Goal: Task Accomplishment & Management: Manage account settings

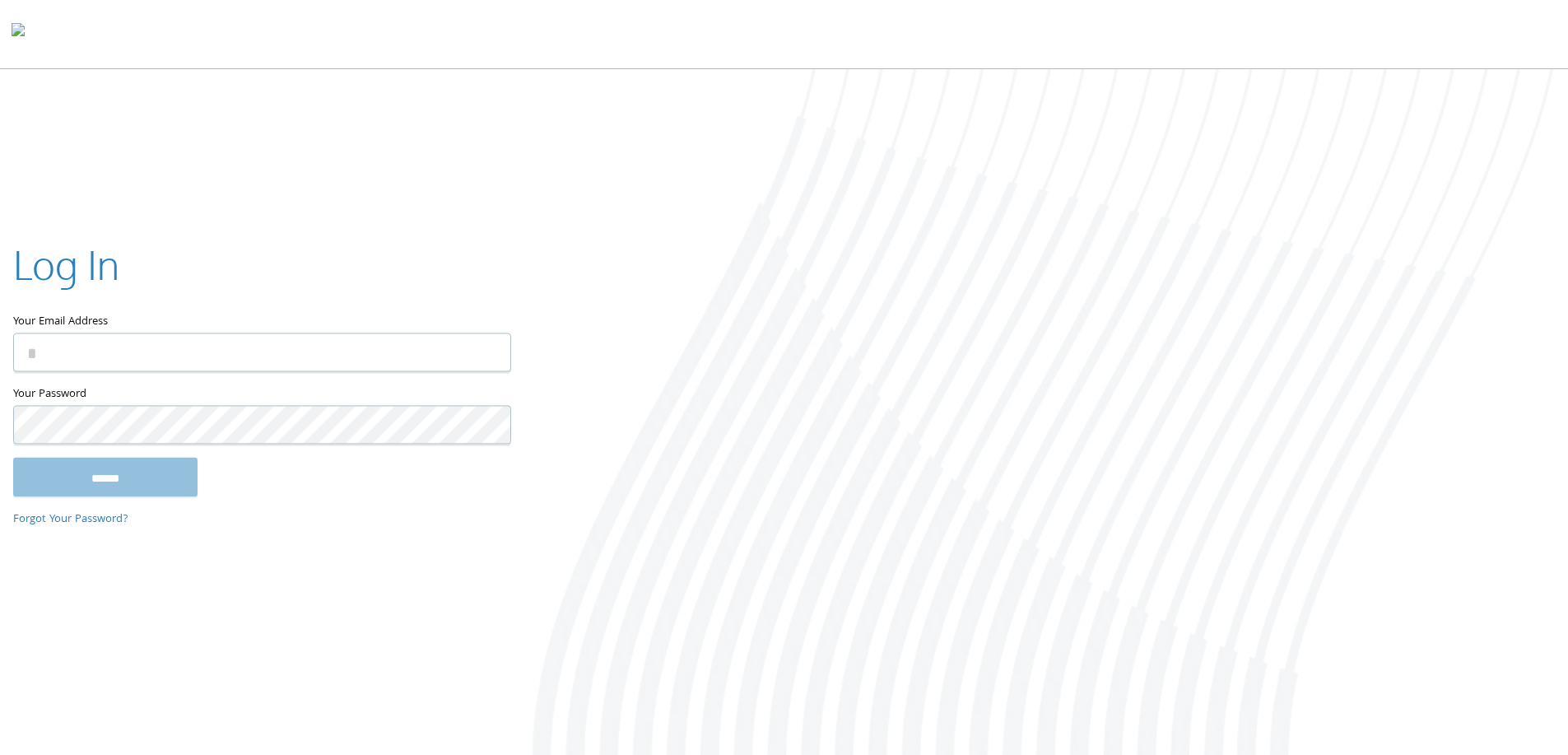
paste input "**********"
type input "**********"
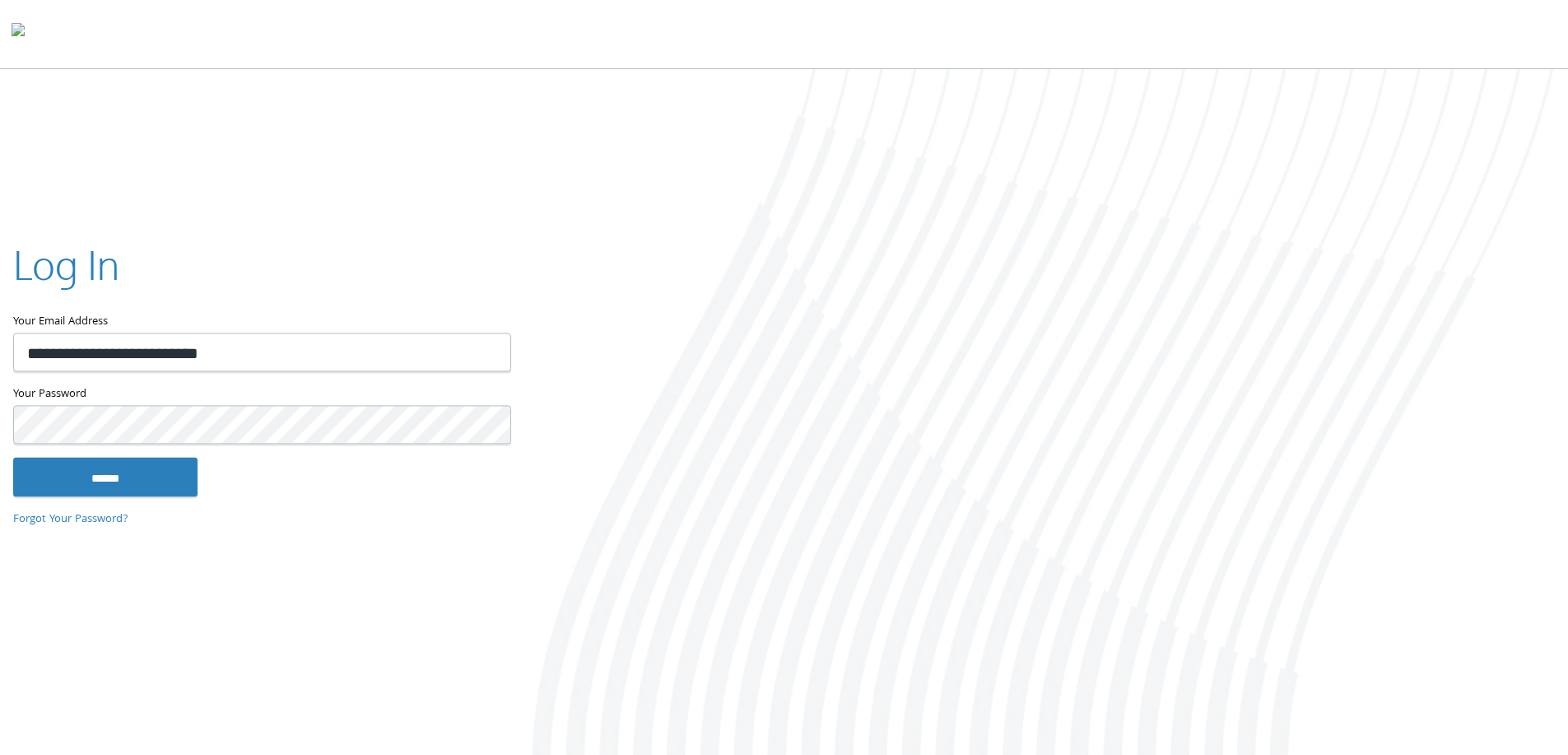
click at [13, 457] on input "******" at bounding box center [105, 476] width 185 height 39
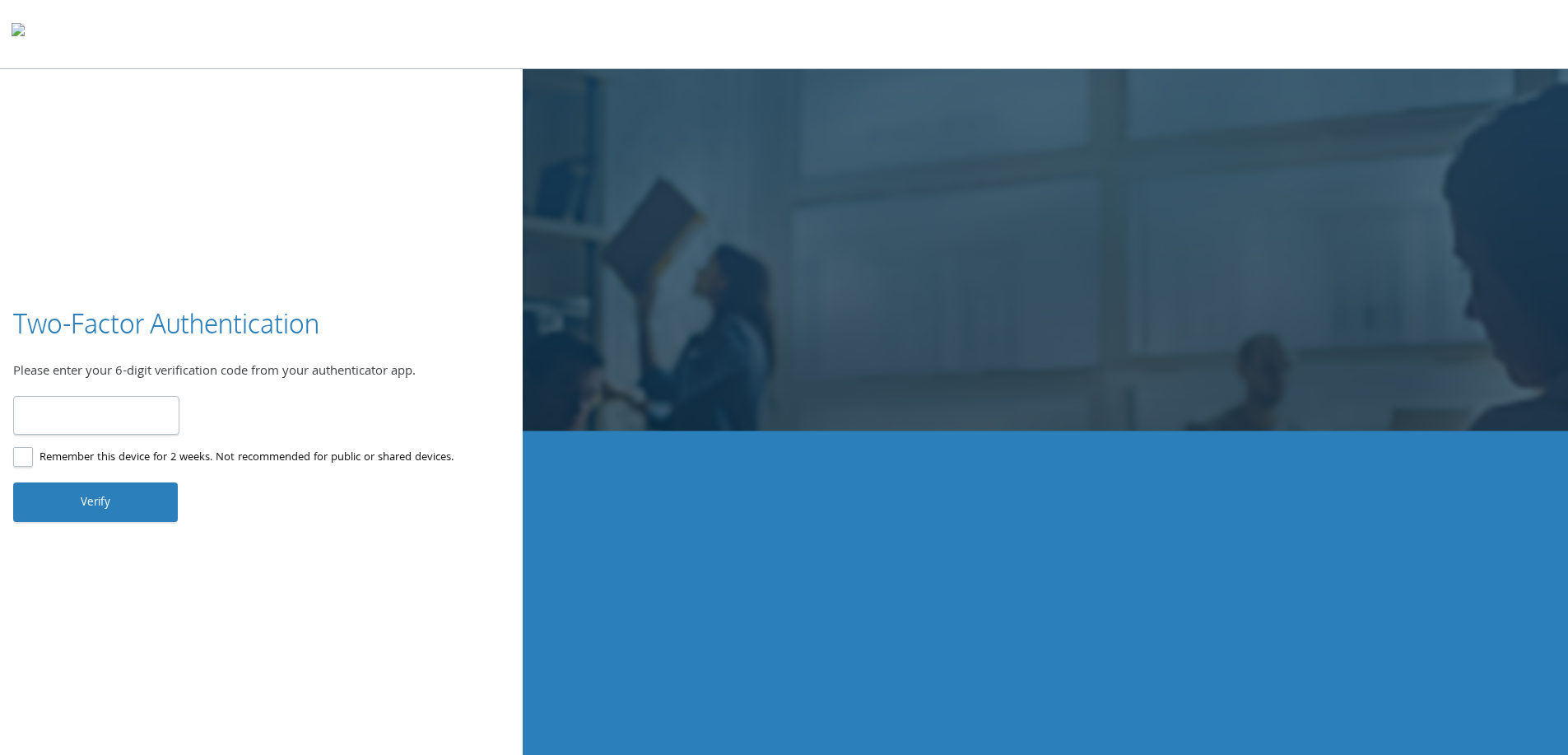
type input "******"
